Goal: Navigation & Orientation: Find specific page/section

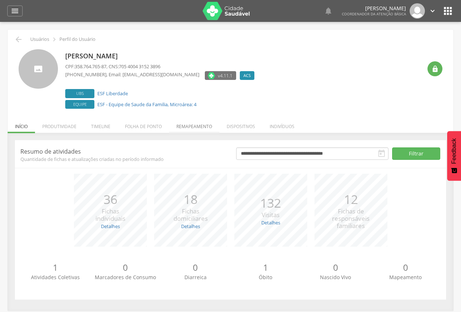
click at [189, 127] on li "Remapeamento" at bounding box center [194, 124] width 50 height 17
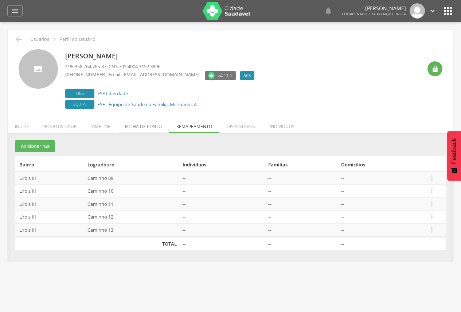
click at [135, 127] on li "Folha de ponto" at bounding box center [143, 124] width 51 height 17
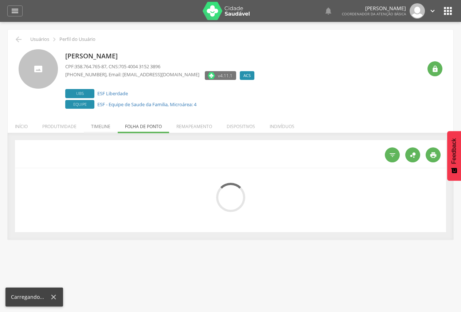
click at [103, 126] on li "Timeline" at bounding box center [101, 124] width 34 height 17
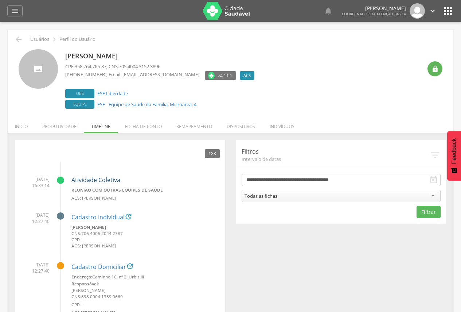
click at [101, 177] on link "Atividade Coletiva" at bounding box center [95, 180] width 49 height 8
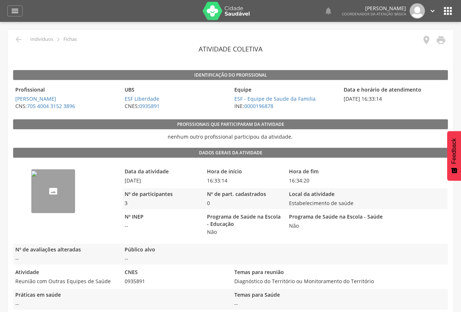
click at [37, 176] on img "68b200c18297919ee1053d11" at bounding box center [34, 174] width 6 height 6
